Goal: Information Seeking & Learning: Learn about a topic

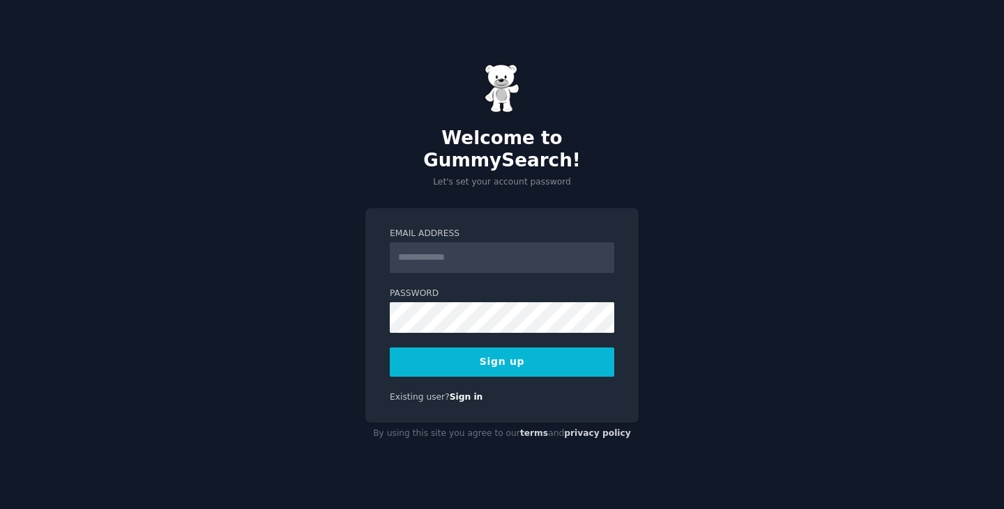
click at [431, 245] on input "Email Address" at bounding box center [502, 258] width 224 height 31
type input "**********"
click at [516, 354] on button "Sign up" at bounding box center [502, 362] width 224 height 29
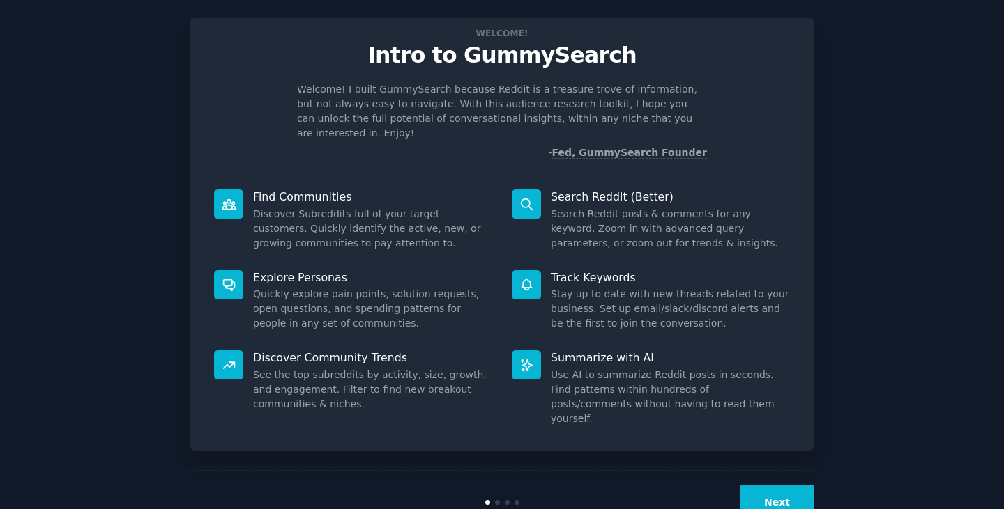
scroll to position [36, 0]
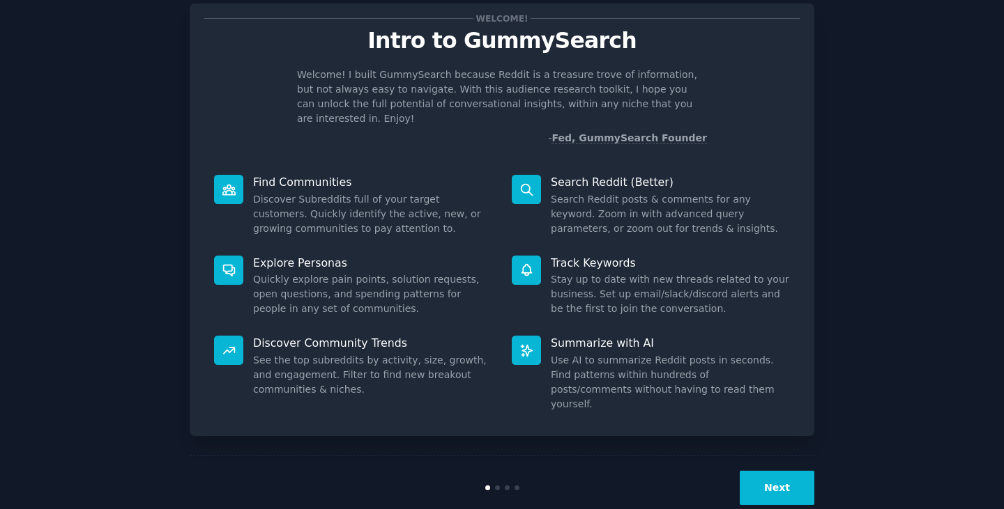
click at [774, 471] on button "Next" at bounding box center [776, 488] width 75 height 34
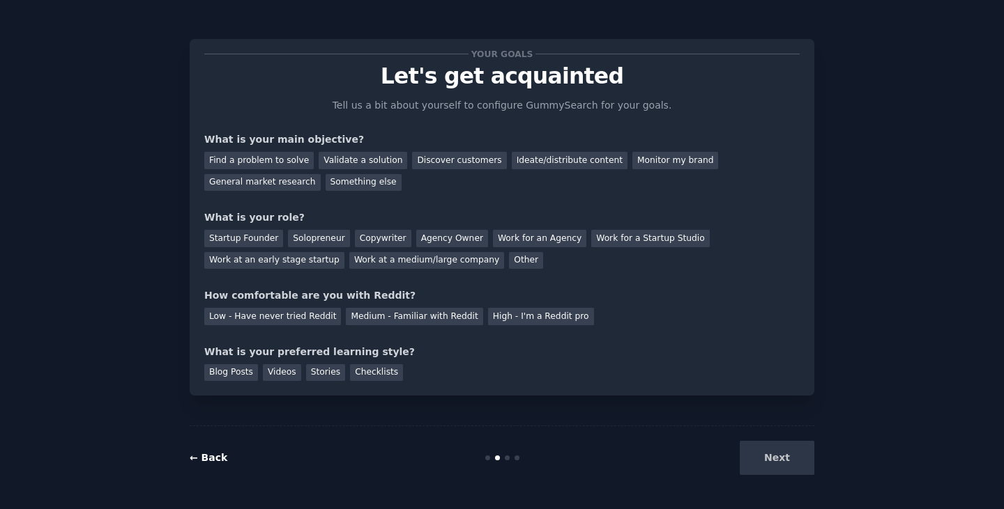
click at [207, 456] on link "← Back" at bounding box center [209, 457] width 38 height 11
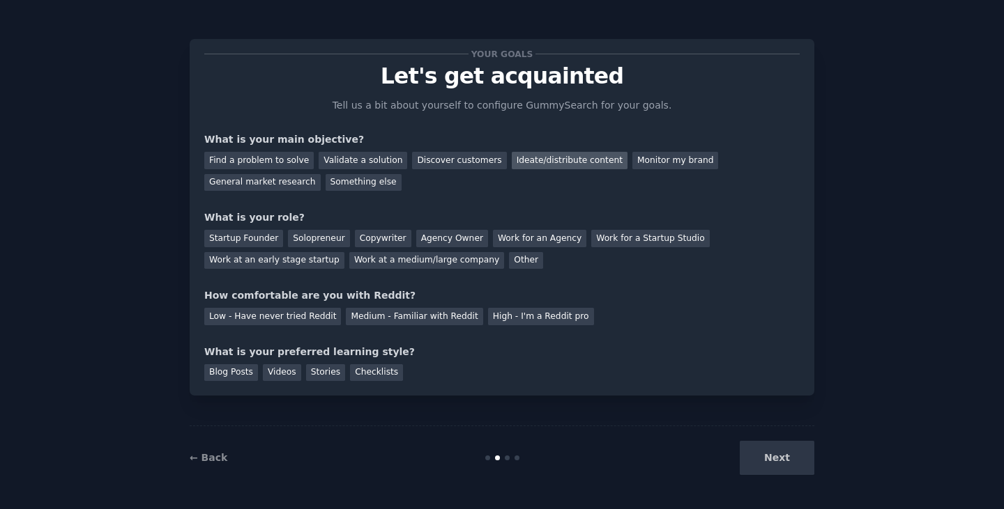
click at [533, 162] on div "Ideate/distribute content" at bounding box center [570, 160] width 116 height 17
click at [248, 237] on div "Startup Founder" at bounding box center [243, 238] width 79 height 17
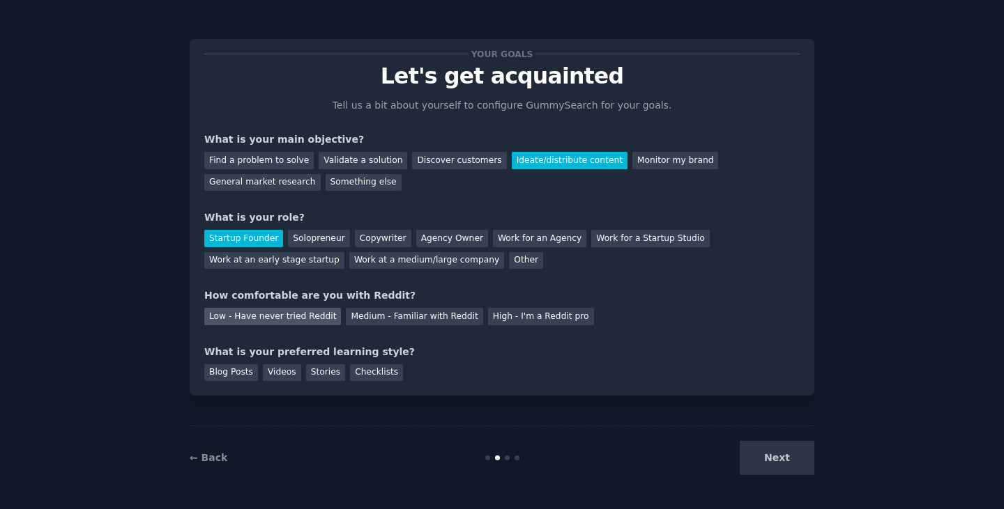
click at [307, 314] on div "Low - Have never tried Reddit" at bounding box center [272, 316] width 137 height 17
click at [274, 373] on div "Videos" at bounding box center [282, 373] width 38 height 17
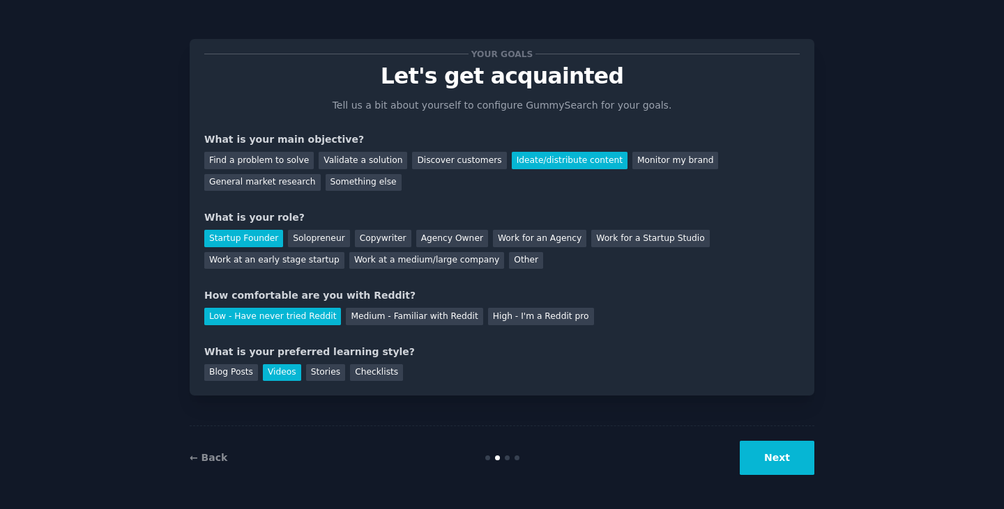
click at [772, 461] on button "Next" at bounding box center [776, 458] width 75 height 34
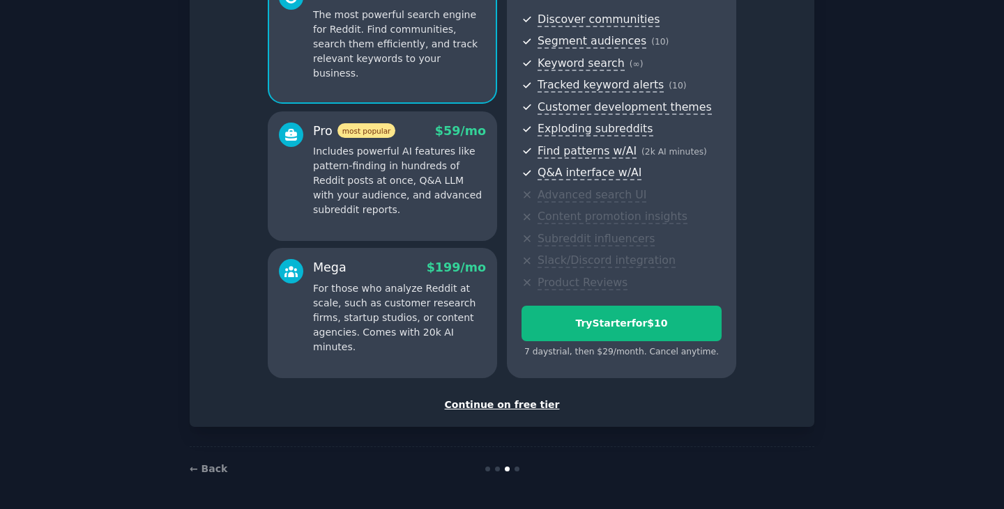
scroll to position [151, 0]
click at [491, 404] on div "Continue on free tier" at bounding box center [501, 404] width 595 height 15
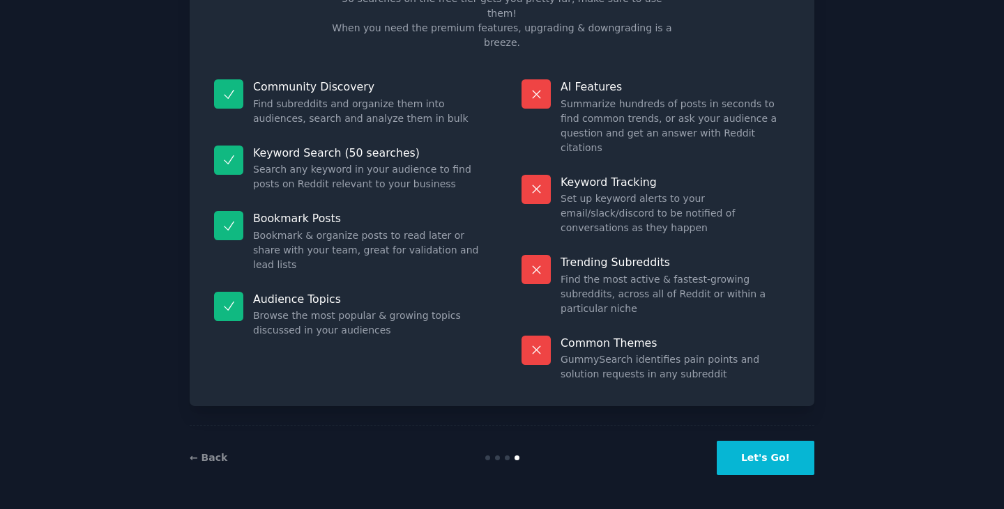
scroll to position [33, 0]
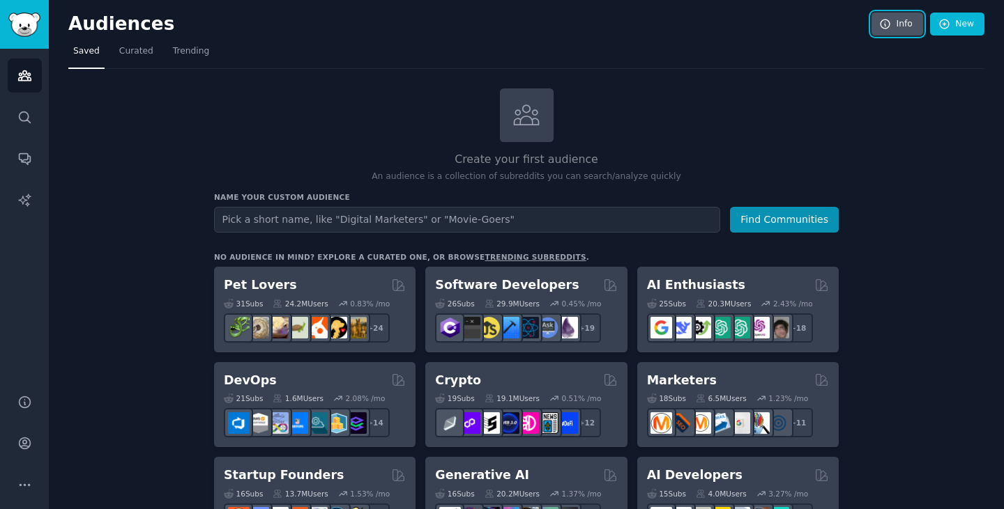
click at [895, 25] on link "Info" at bounding box center [897, 25] width 52 height 24
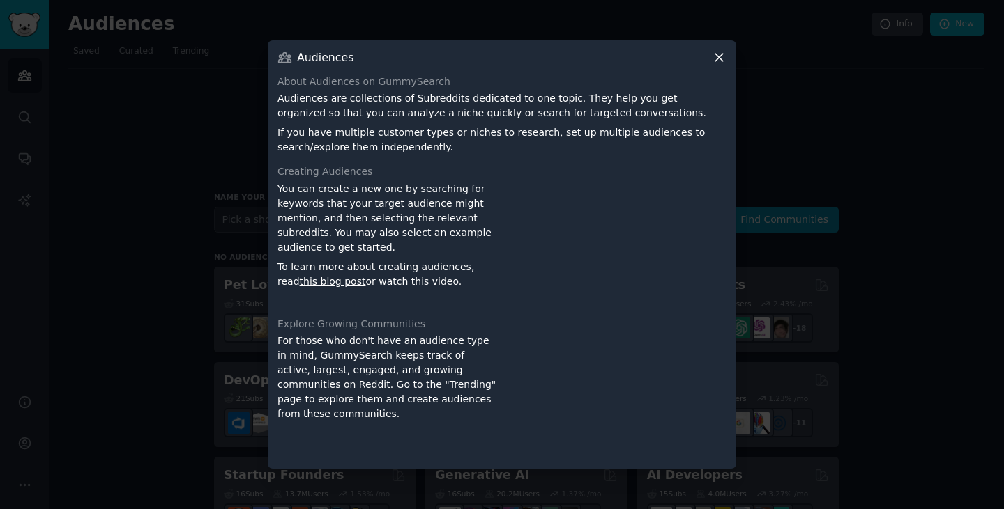
click at [721, 57] on icon at bounding box center [719, 57] width 15 height 15
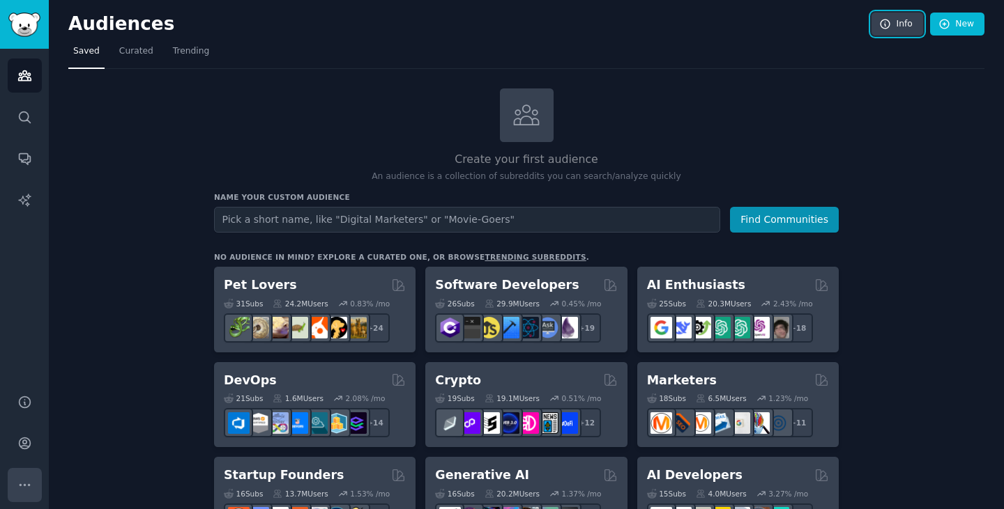
click at [31, 488] on button "More" at bounding box center [25, 485] width 34 height 34
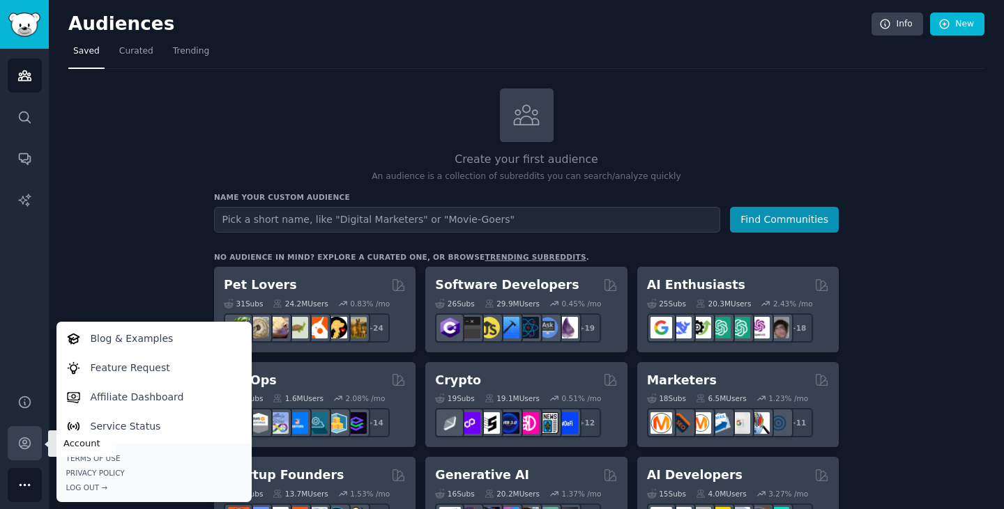
click at [21, 445] on icon "Sidebar" at bounding box center [24, 443] width 15 height 15
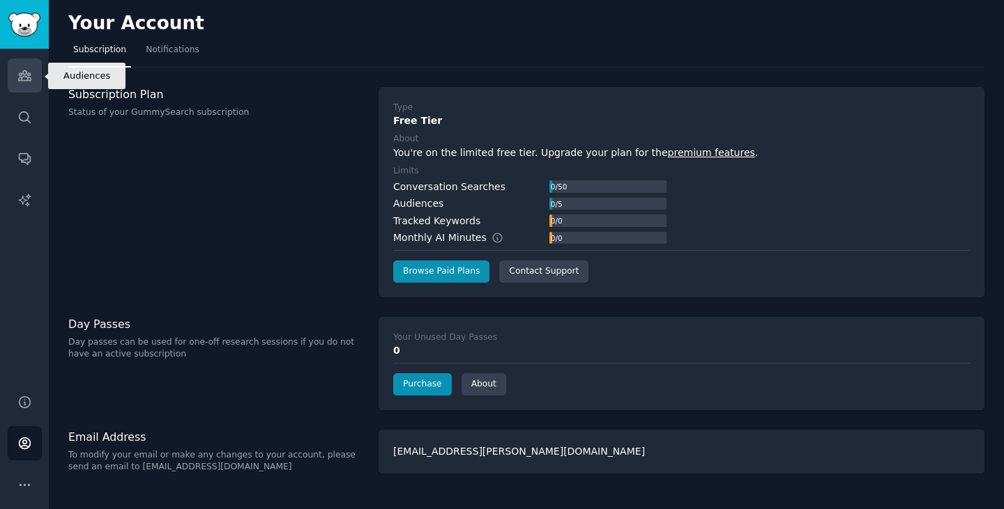
click at [29, 77] on icon "Sidebar" at bounding box center [24, 75] width 15 height 15
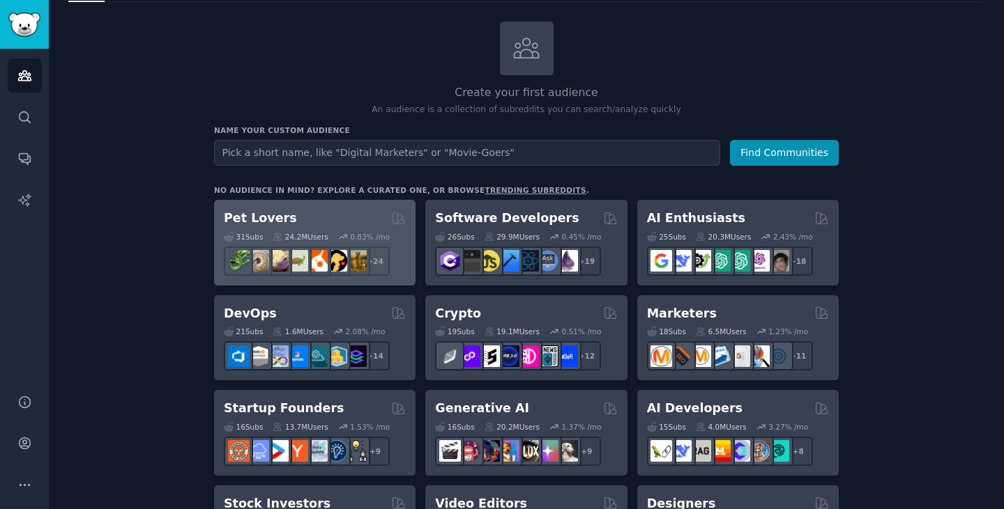
scroll to position [70, 0]
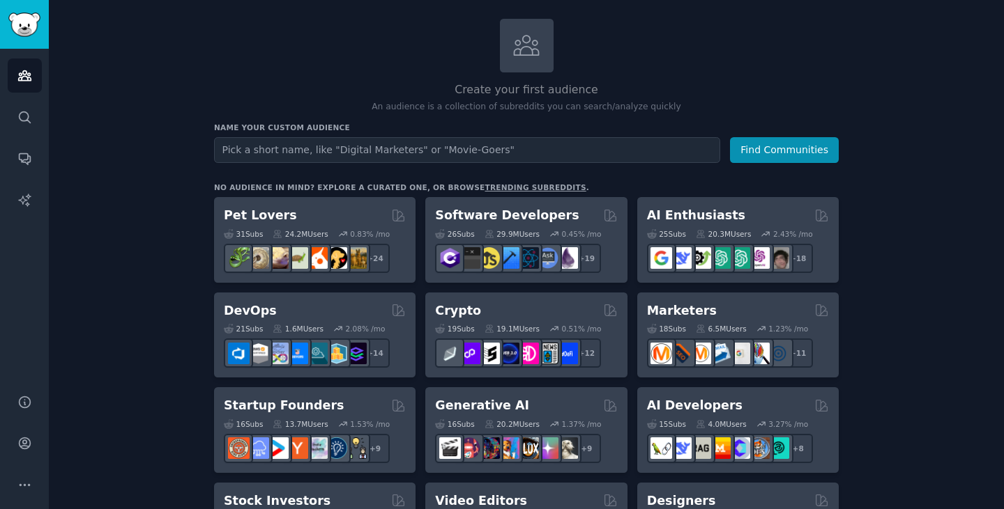
click at [254, 146] on input "text" at bounding box center [467, 150] width 506 height 26
type input "ASSURANCE ARRET DE TRAVAIL"
click at [730, 137] on button "Find Communities" at bounding box center [784, 150] width 109 height 26
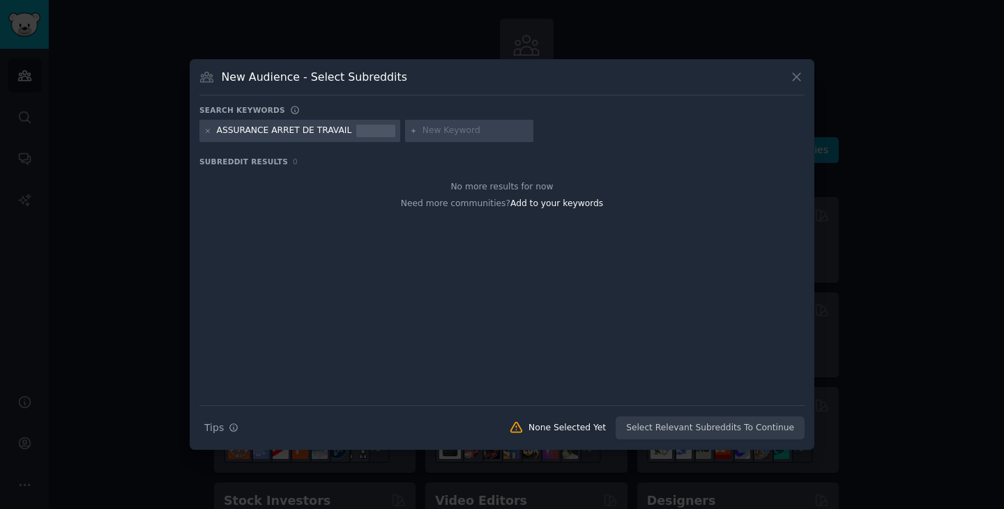
click at [797, 76] on icon at bounding box center [796, 78] width 8 height 8
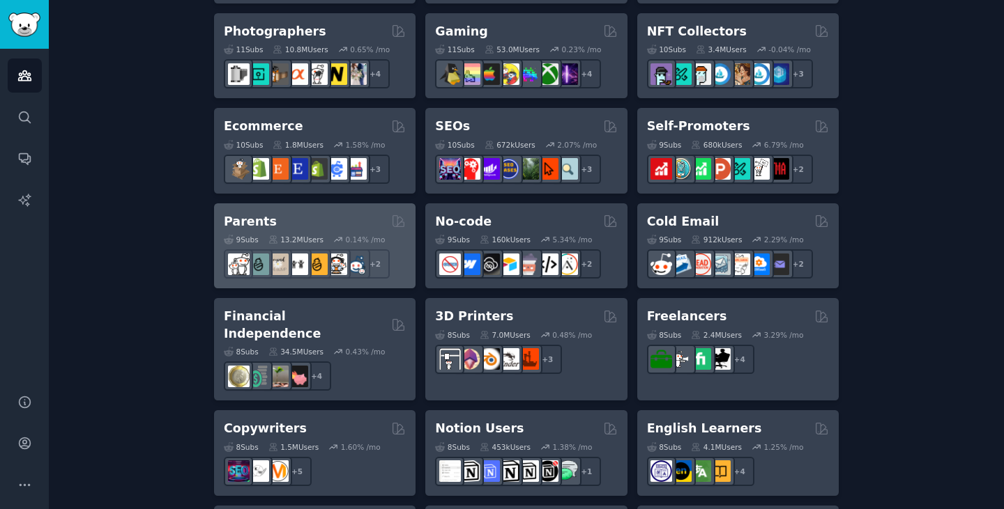
scroll to position [767, 0]
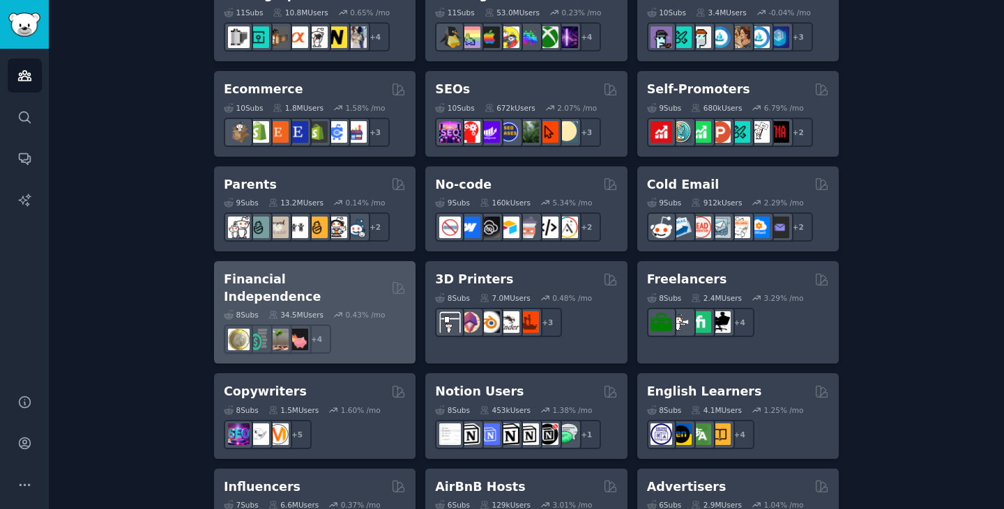
click at [316, 277] on h2 "Financial Independence" at bounding box center [305, 288] width 162 height 34
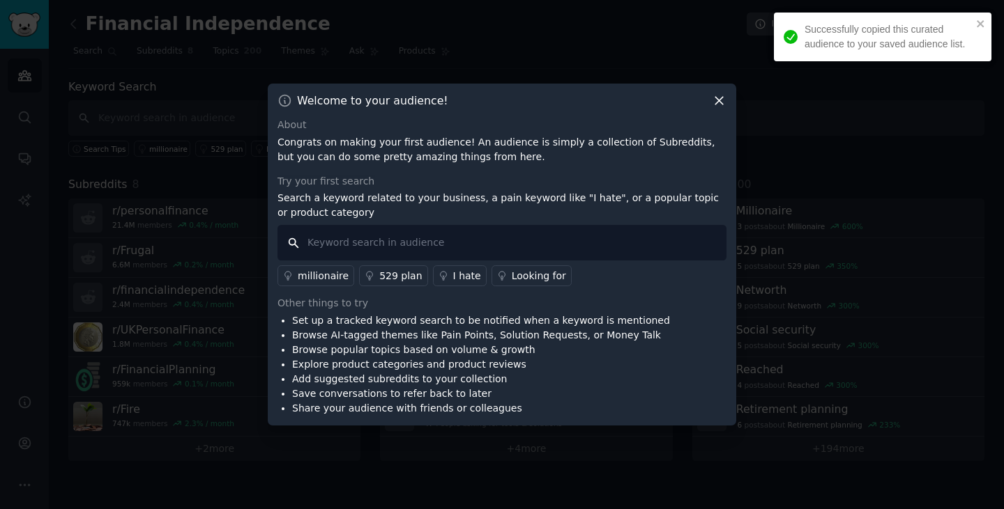
click at [319, 236] on input "text" at bounding box center [501, 243] width 449 height 36
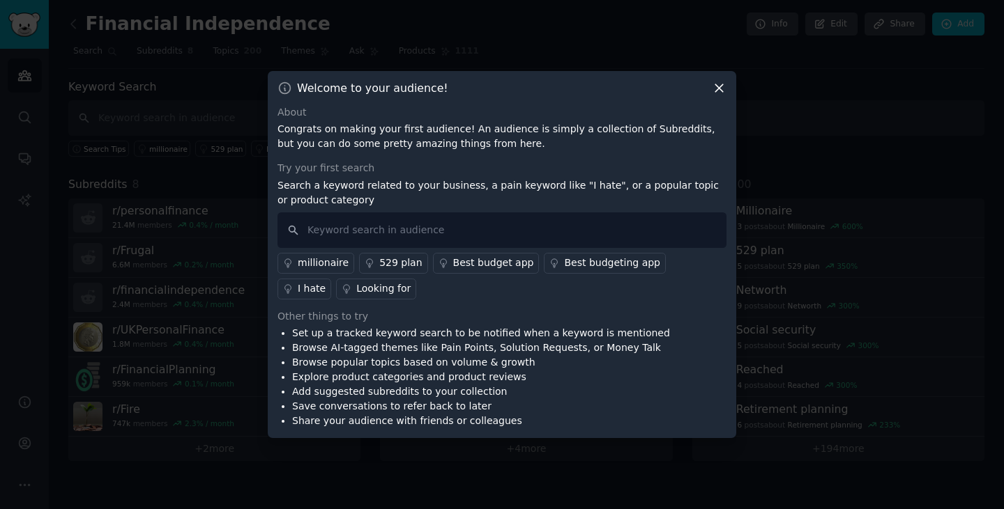
click at [715, 86] on icon at bounding box center [719, 88] width 15 height 15
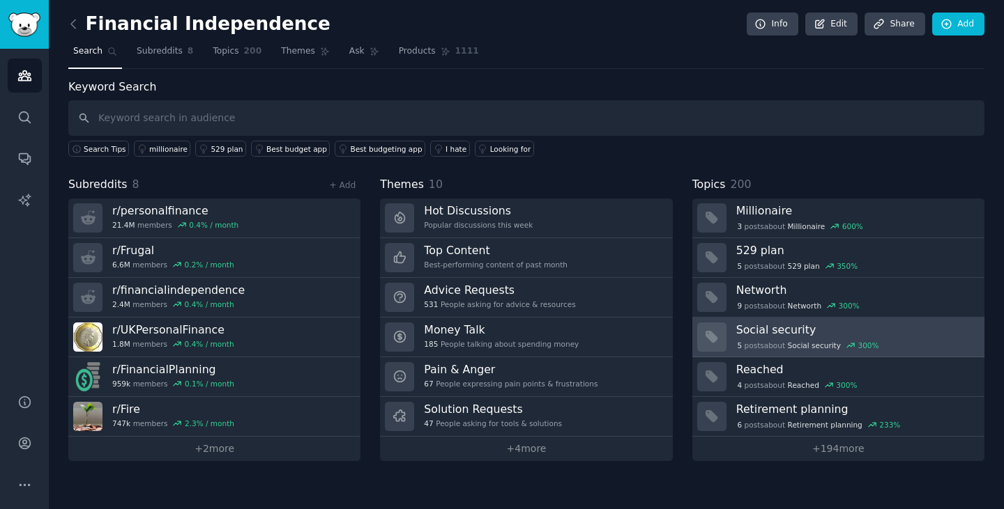
click at [764, 329] on h3 "Social security" at bounding box center [855, 330] width 238 height 15
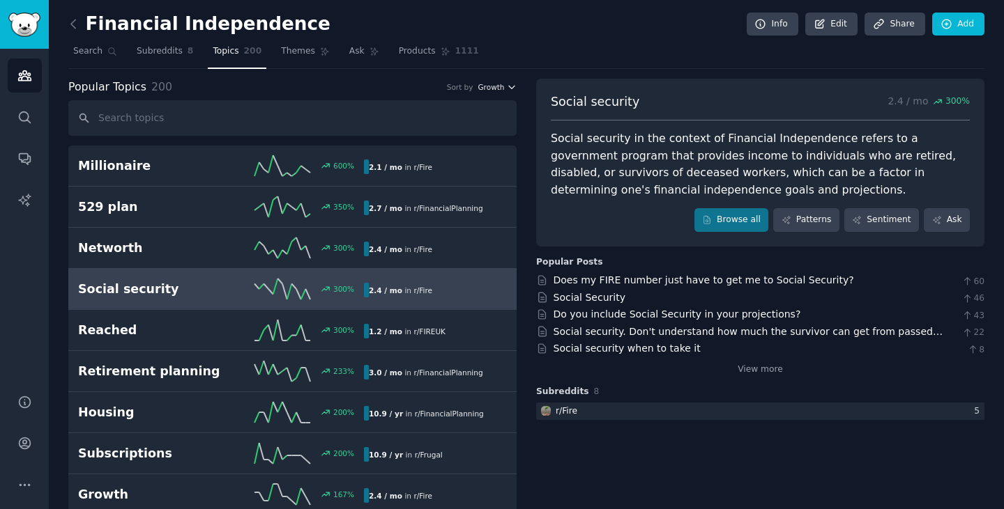
click at [509, 85] on icon "button" at bounding box center [512, 87] width 10 height 10
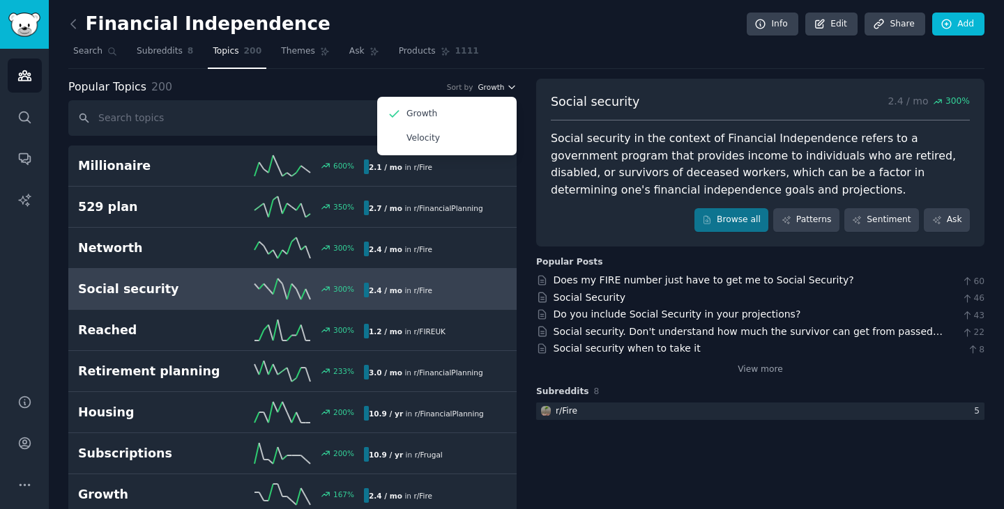
click at [509, 85] on icon "button" at bounding box center [512, 87] width 10 height 10
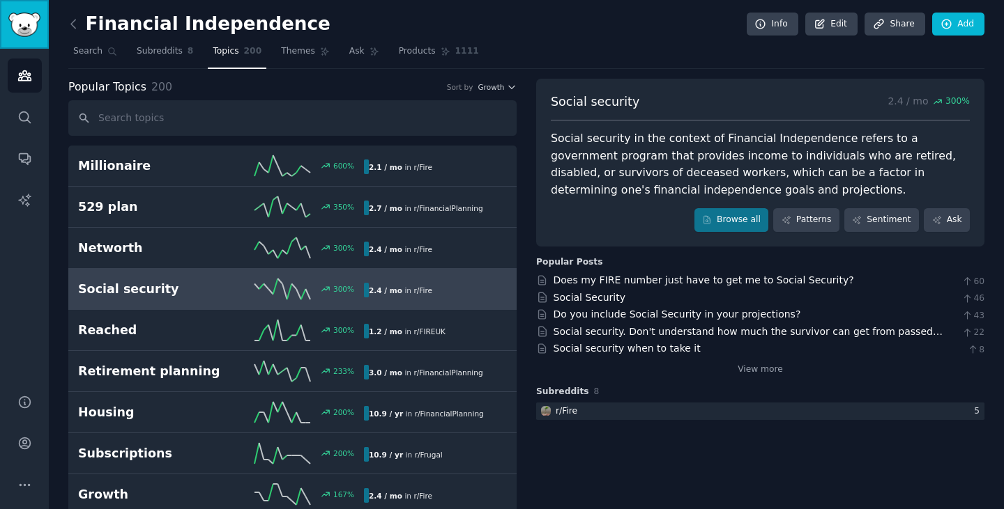
click at [17, 25] on img "Sidebar" at bounding box center [24, 25] width 32 height 24
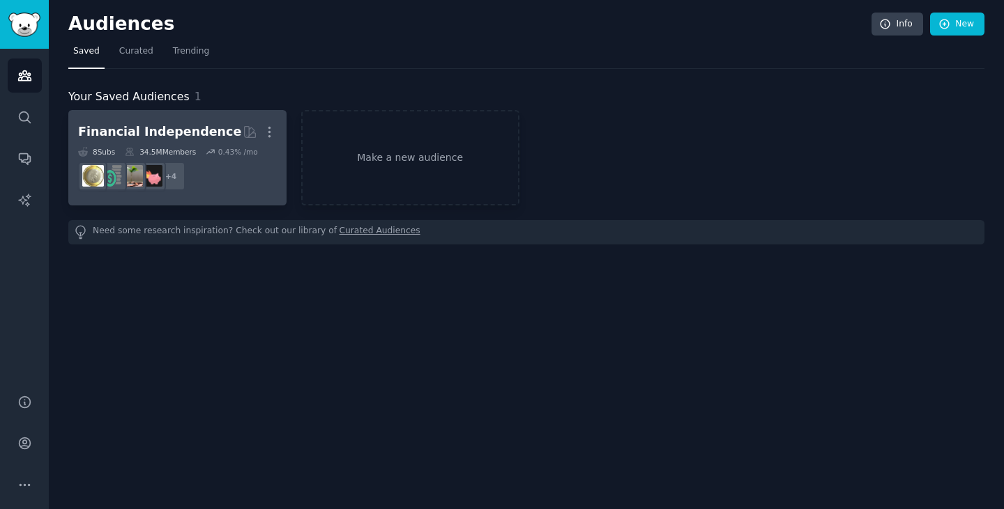
click at [188, 135] on div "Financial Independence" at bounding box center [159, 131] width 163 height 17
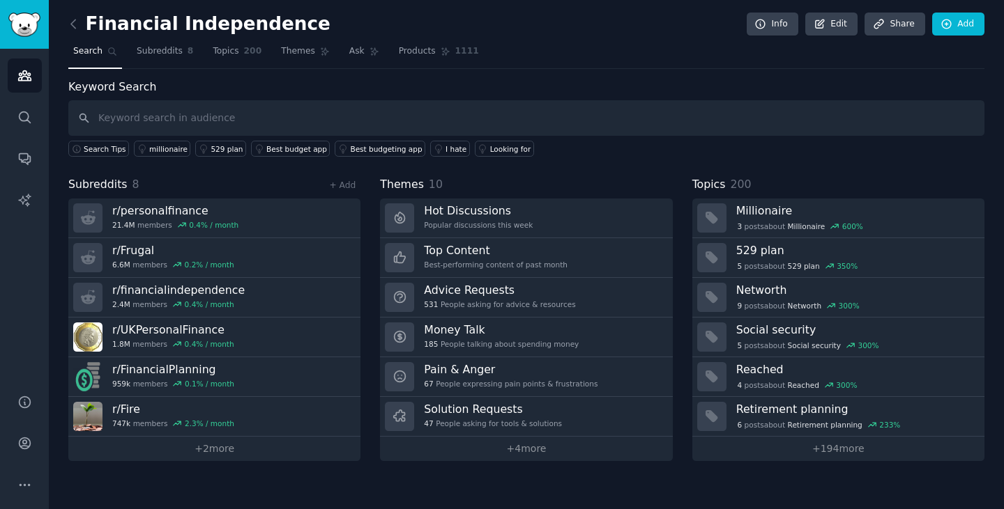
click at [592, 176] on div "Keyword Search Search Tips millionaire 529 plan Best budget app Best budgeting …" at bounding box center [526, 270] width 916 height 383
click at [840, 15] on link "Edit" at bounding box center [831, 25] width 52 height 24
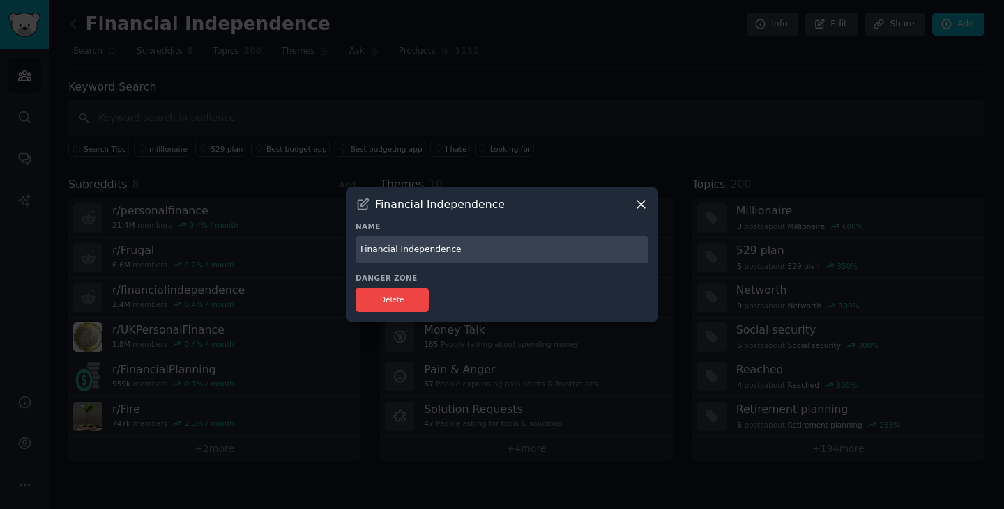
click at [638, 200] on icon at bounding box center [641, 204] width 15 height 15
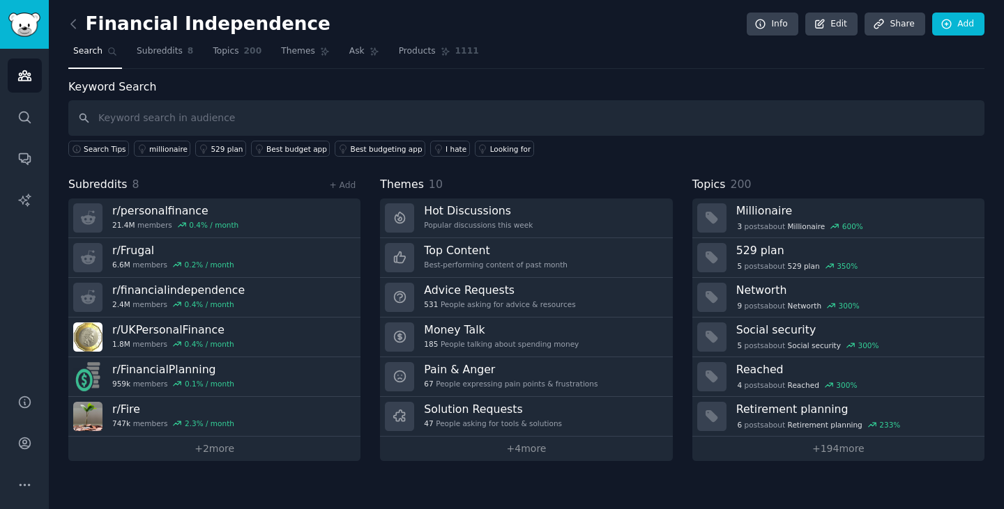
click at [525, 449] on link "+ 4 more" at bounding box center [526, 449] width 292 height 24
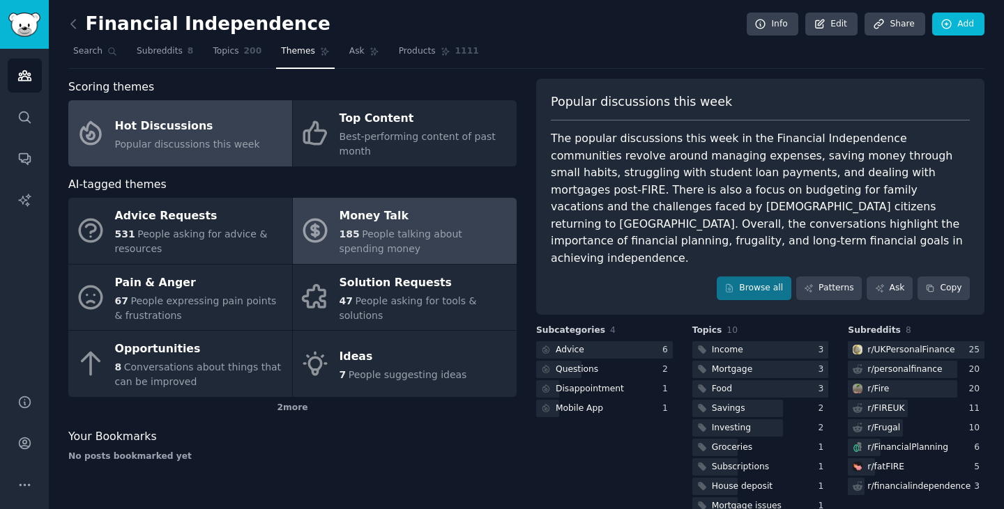
click at [367, 218] on div "Money Talk" at bounding box center [424, 217] width 170 height 22
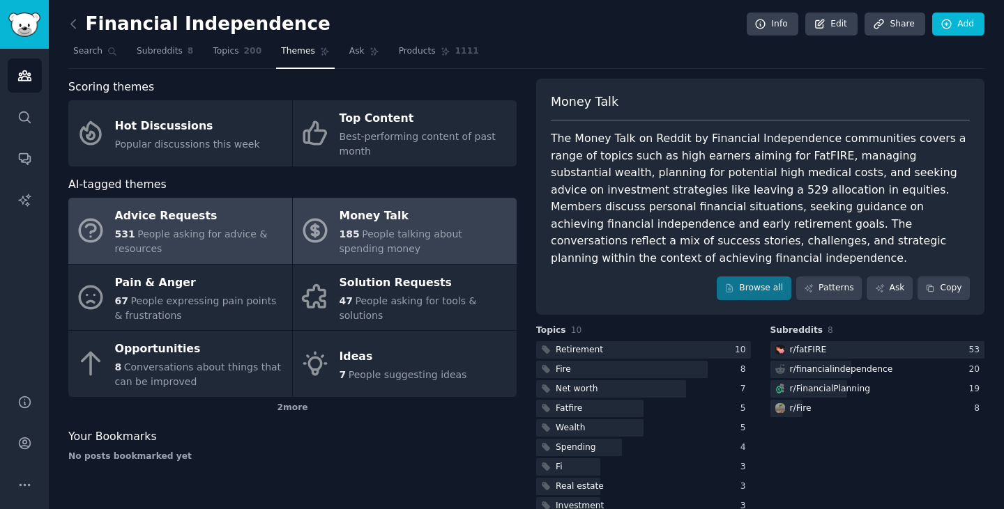
click at [169, 229] on span "People asking for advice & resources" at bounding box center [191, 242] width 153 height 26
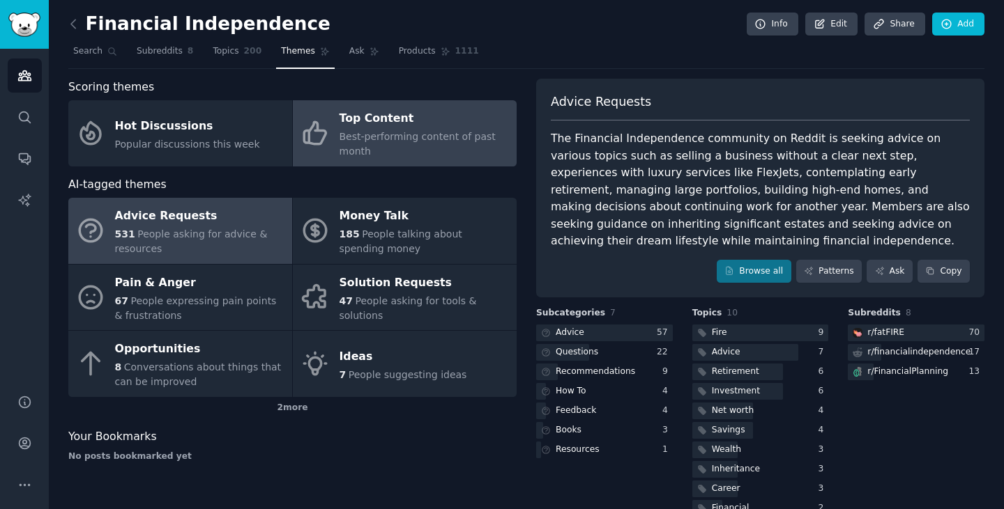
click at [367, 123] on div "Top Content" at bounding box center [424, 119] width 170 height 22
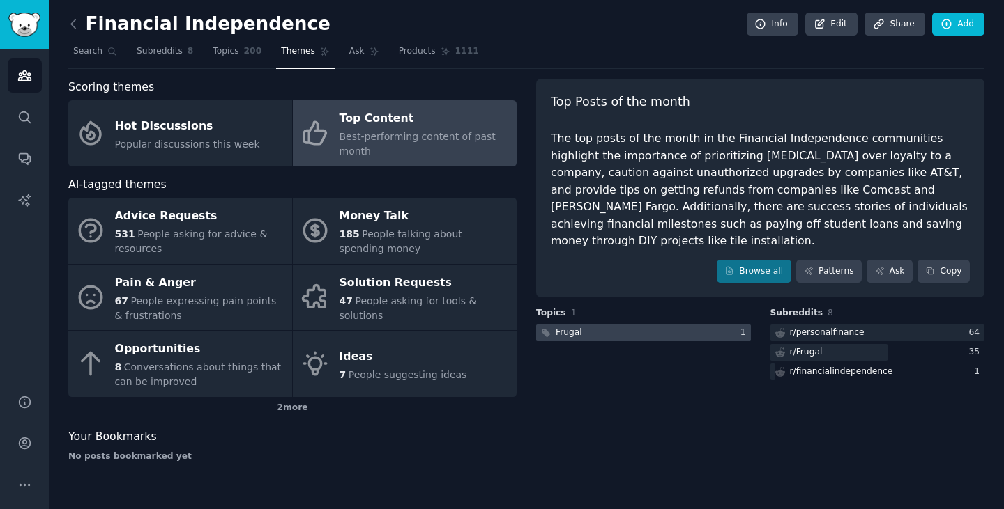
click at [567, 327] on div "Frugal" at bounding box center [568, 333] width 26 height 13
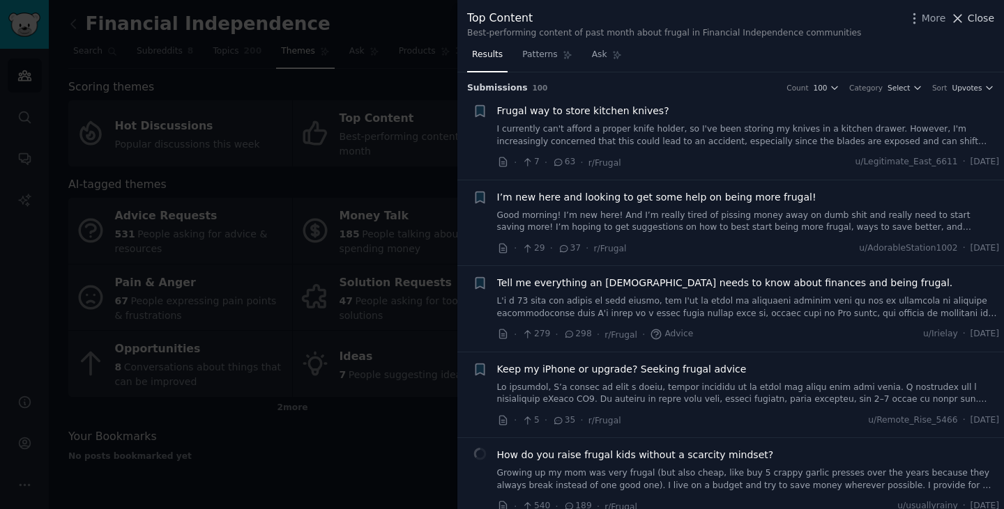
click at [977, 13] on span "Close" at bounding box center [980, 18] width 26 height 15
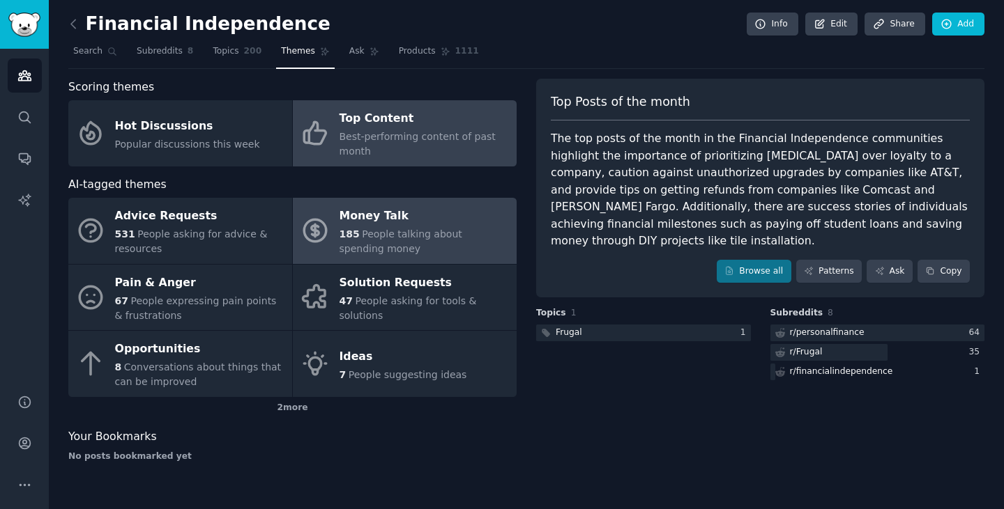
click at [374, 206] on div "Money Talk" at bounding box center [424, 217] width 170 height 22
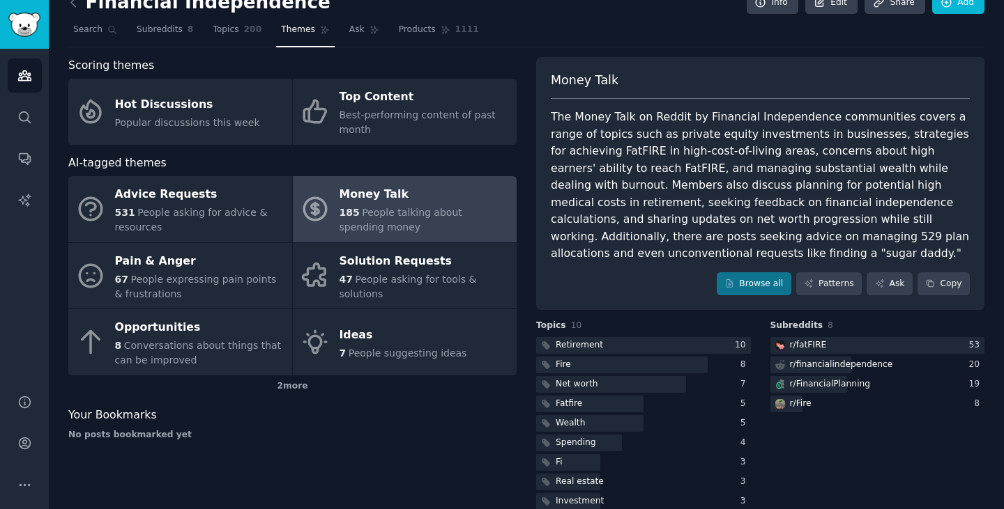
scroll to position [47, 0]
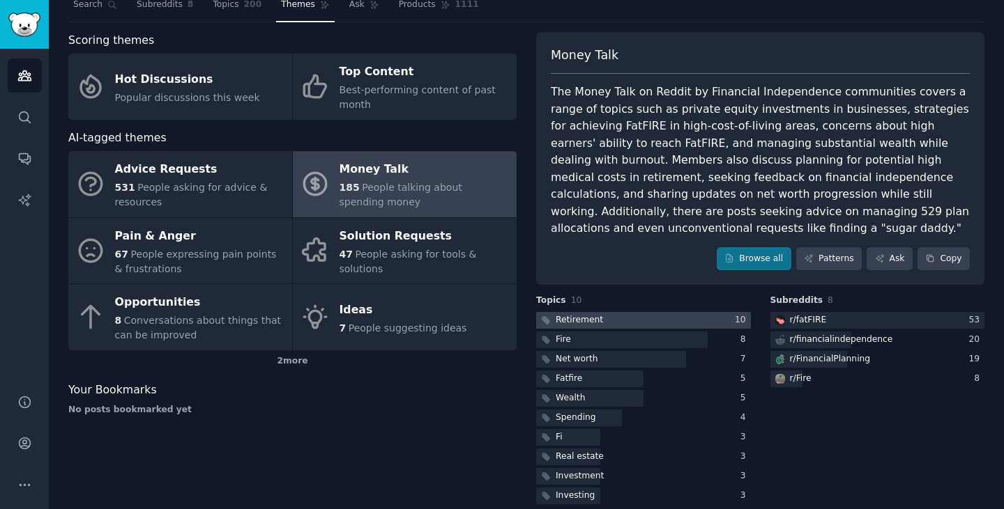
click at [577, 314] on div "Retirement" at bounding box center [578, 320] width 47 height 13
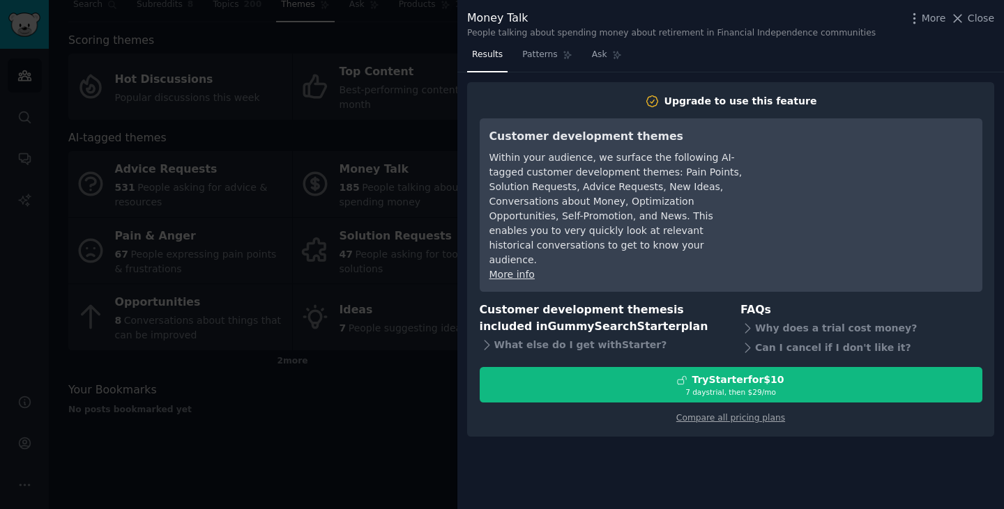
click at [953, 54] on div "Results Patterns Ask" at bounding box center [730, 58] width 546 height 29
click at [543, 56] on span "Patterns" at bounding box center [539, 55] width 35 height 13
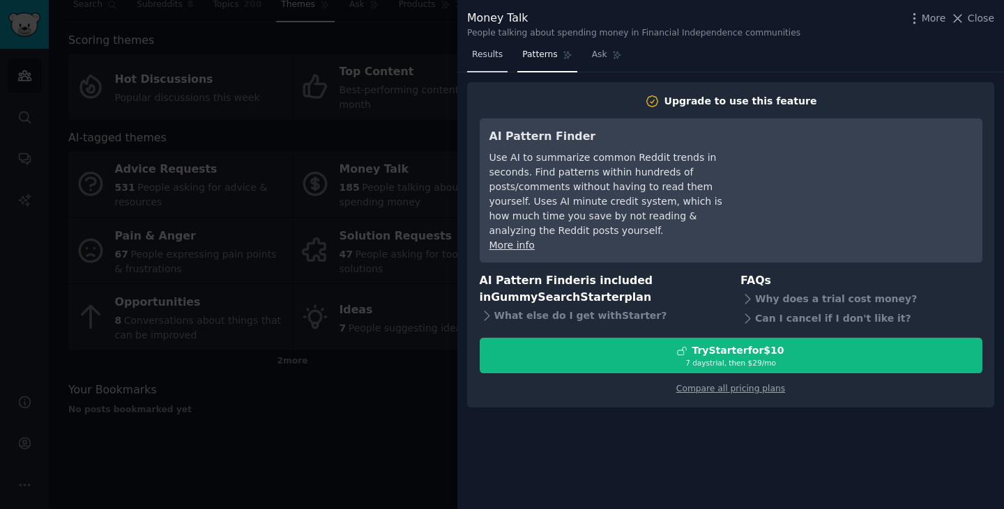
click at [477, 52] on span "Results" at bounding box center [487, 55] width 31 height 13
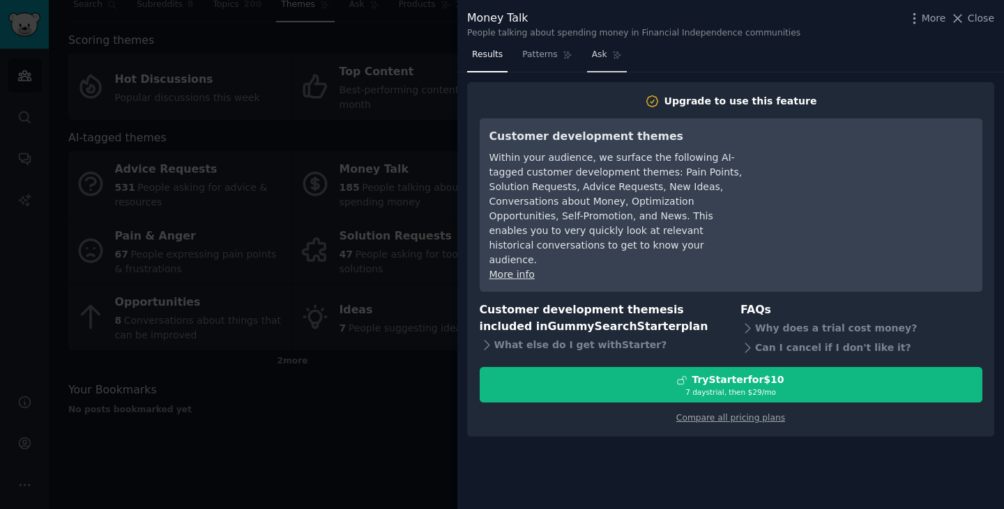
click at [593, 59] on span "Ask" at bounding box center [599, 55] width 15 height 13
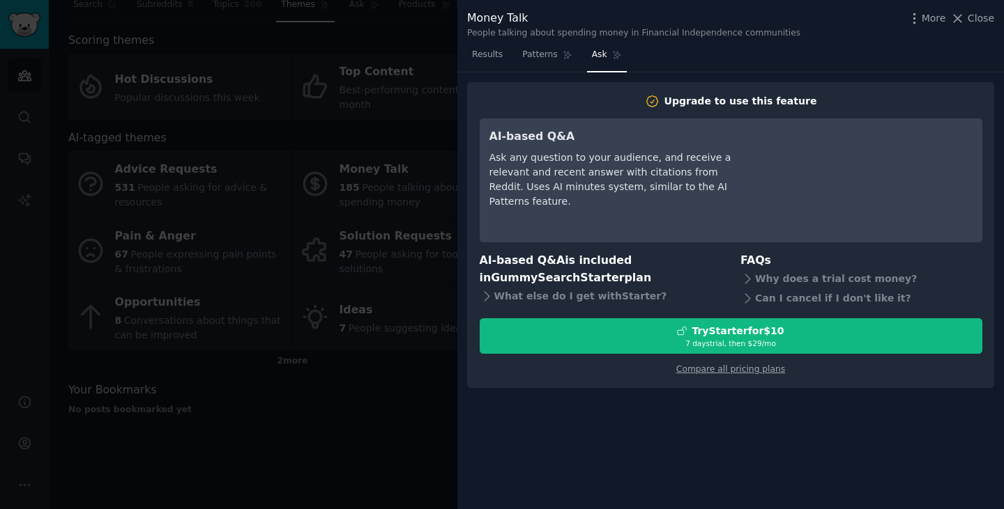
click at [456, 22] on div at bounding box center [502, 254] width 1004 height 509
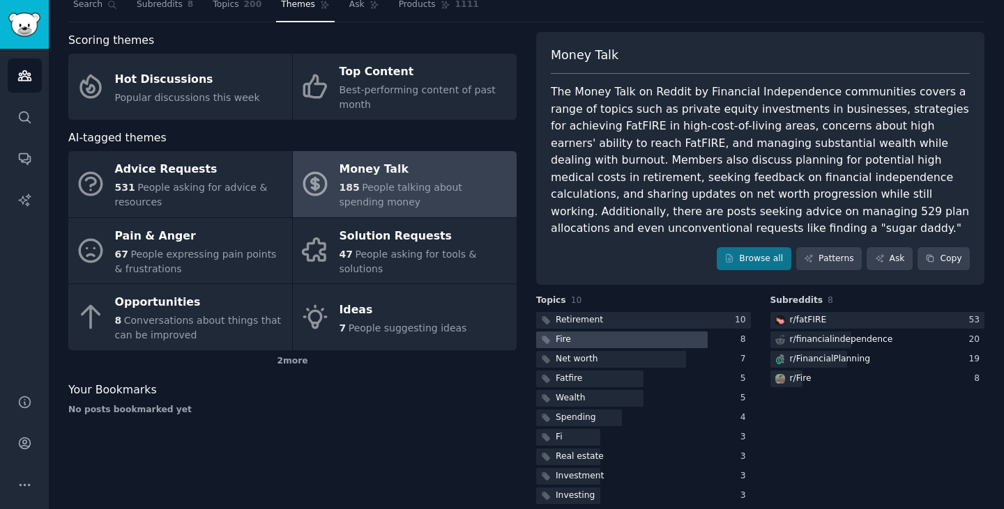
click at [561, 334] on div "Fire" at bounding box center [562, 340] width 15 height 13
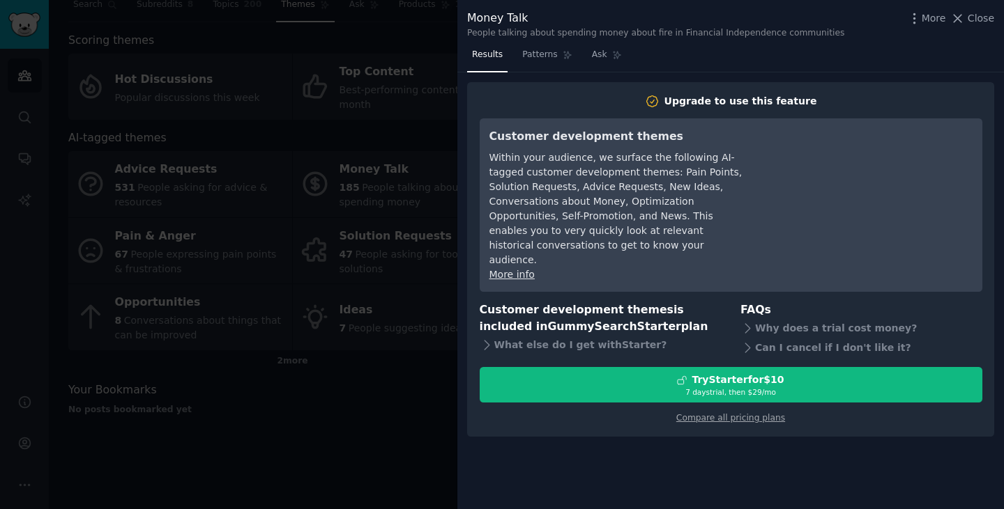
drag, startPoint x: 972, startPoint y: 20, endPoint x: 880, endPoint y: 48, distance: 96.1
click at [972, 20] on span "Close" at bounding box center [980, 18] width 26 height 15
